Goal: Use online tool/utility: Use online tool/utility

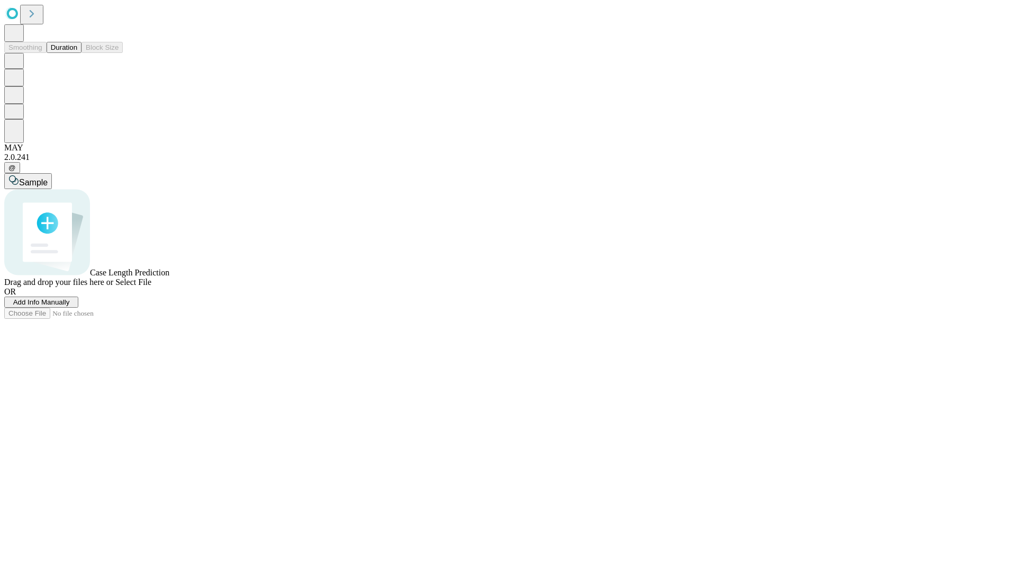
click at [70, 306] on span "Add Info Manually" at bounding box center [41, 302] width 57 height 8
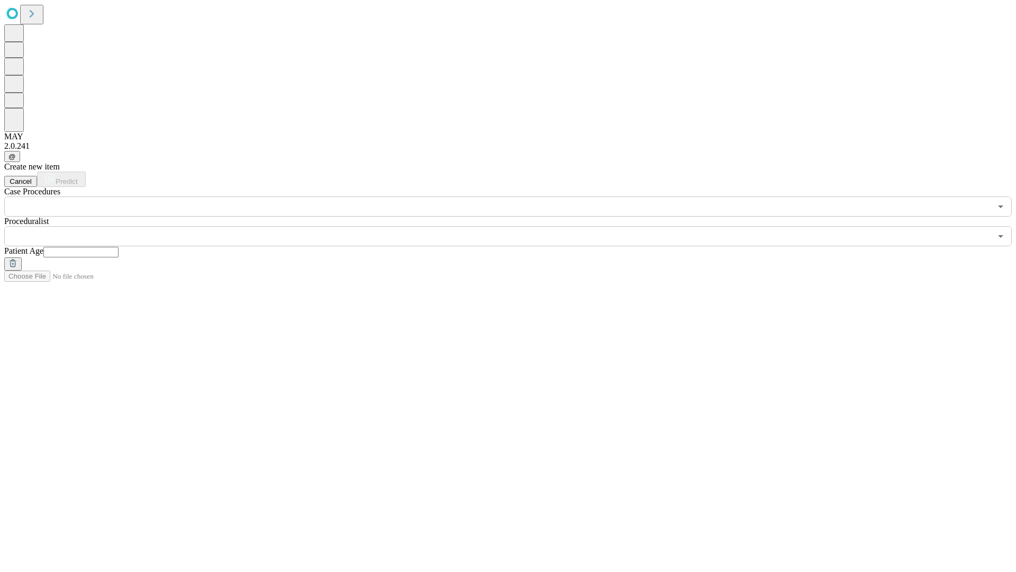
click at [119, 247] on input "text" at bounding box center [80, 252] width 75 height 11
type input "*"
click at [516, 226] on input "text" at bounding box center [497, 236] width 987 height 20
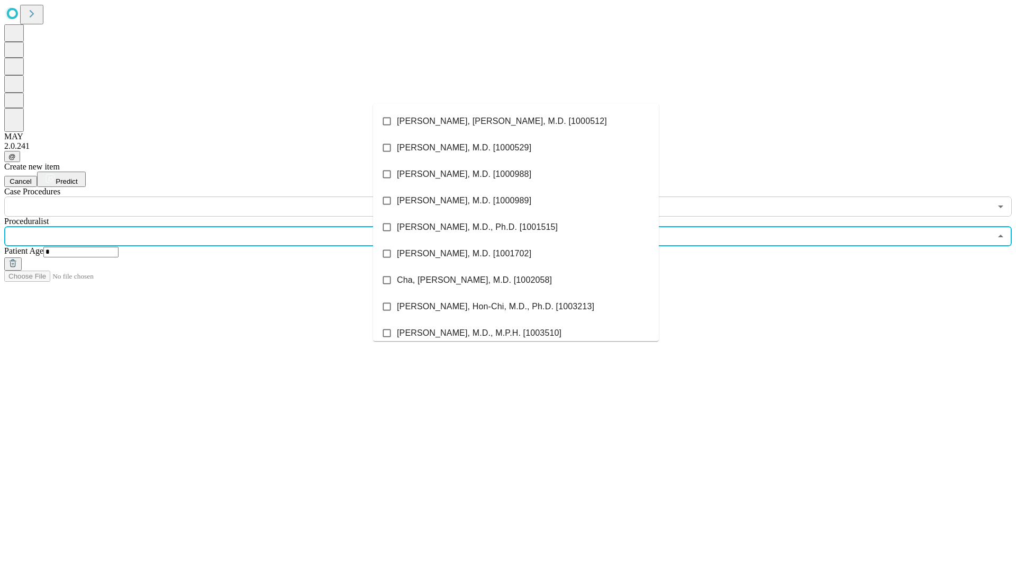
click at [516, 121] on li "[PERSON_NAME], [PERSON_NAME], M.D. [1000512]" at bounding box center [516, 121] width 286 height 26
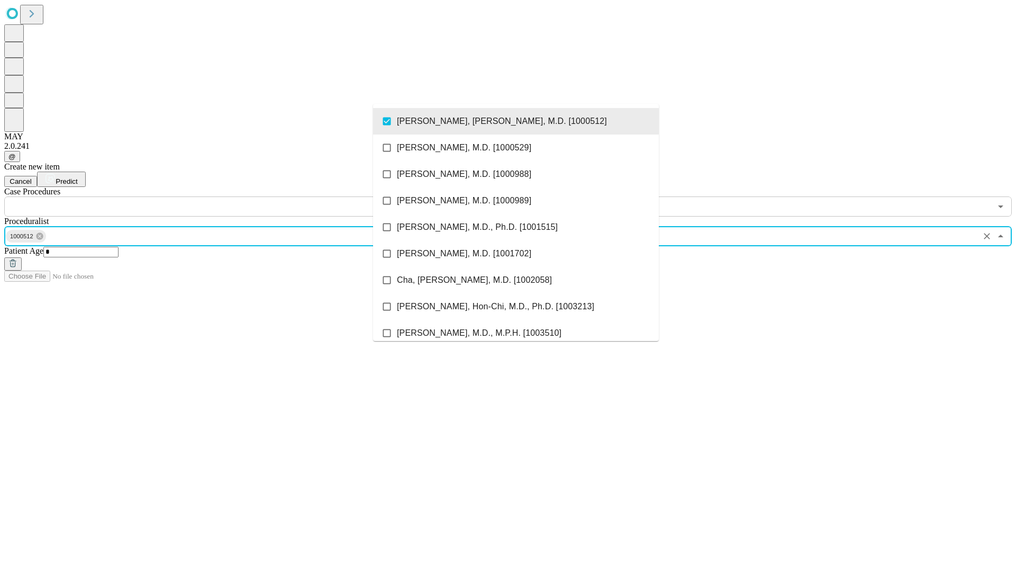
click at [222, 196] on input "text" at bounding box center [497, 206] width 987 height 20
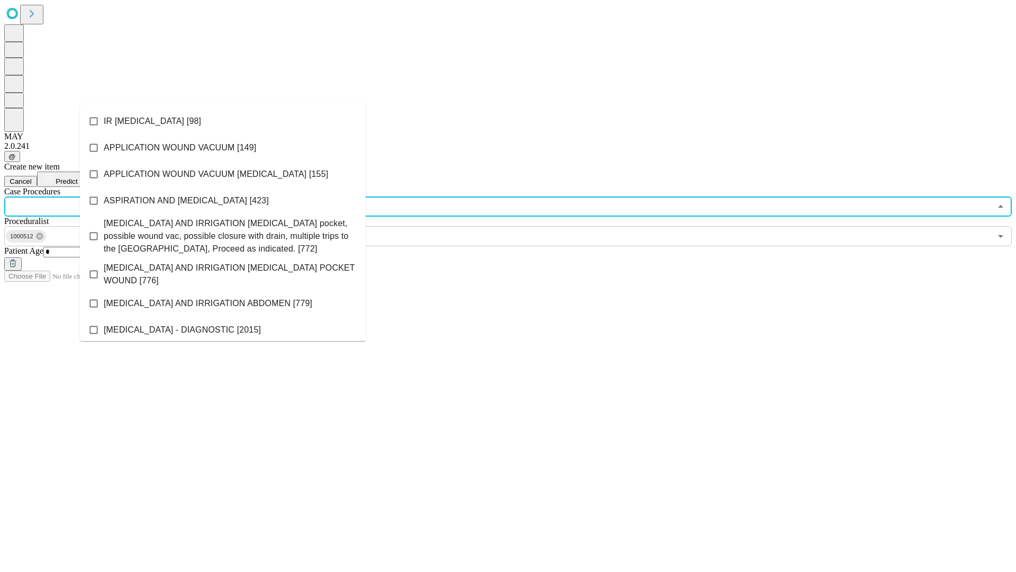
click at [223, 121] on li "IR [MEDICAL_DATA] [98]" at bounding box center [223, 121] width 286 height 26
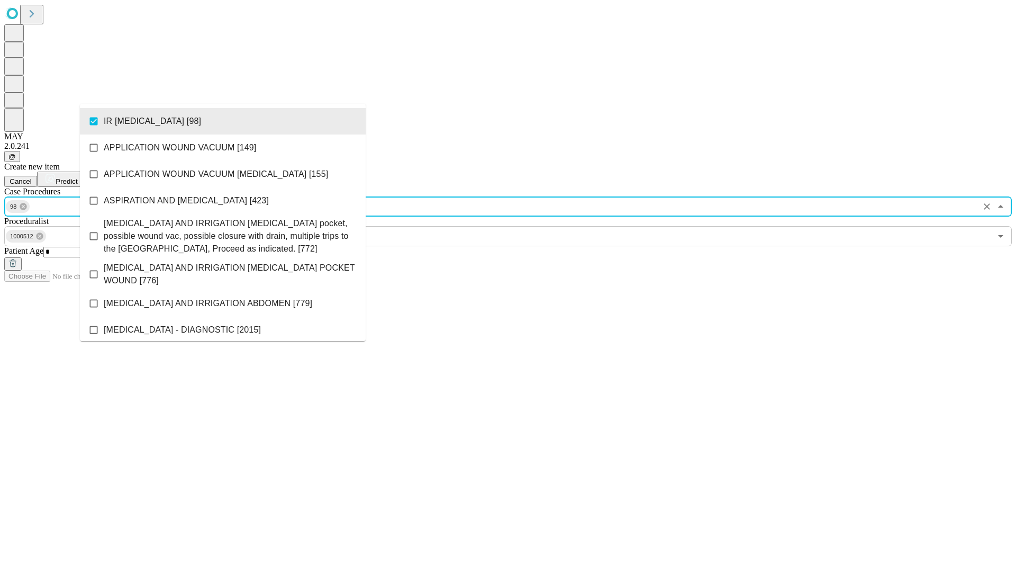
click at [77, 177] on span "Predict" at bounding box center [67, 181] width 22 height 8
